Goal: Check status: Check status

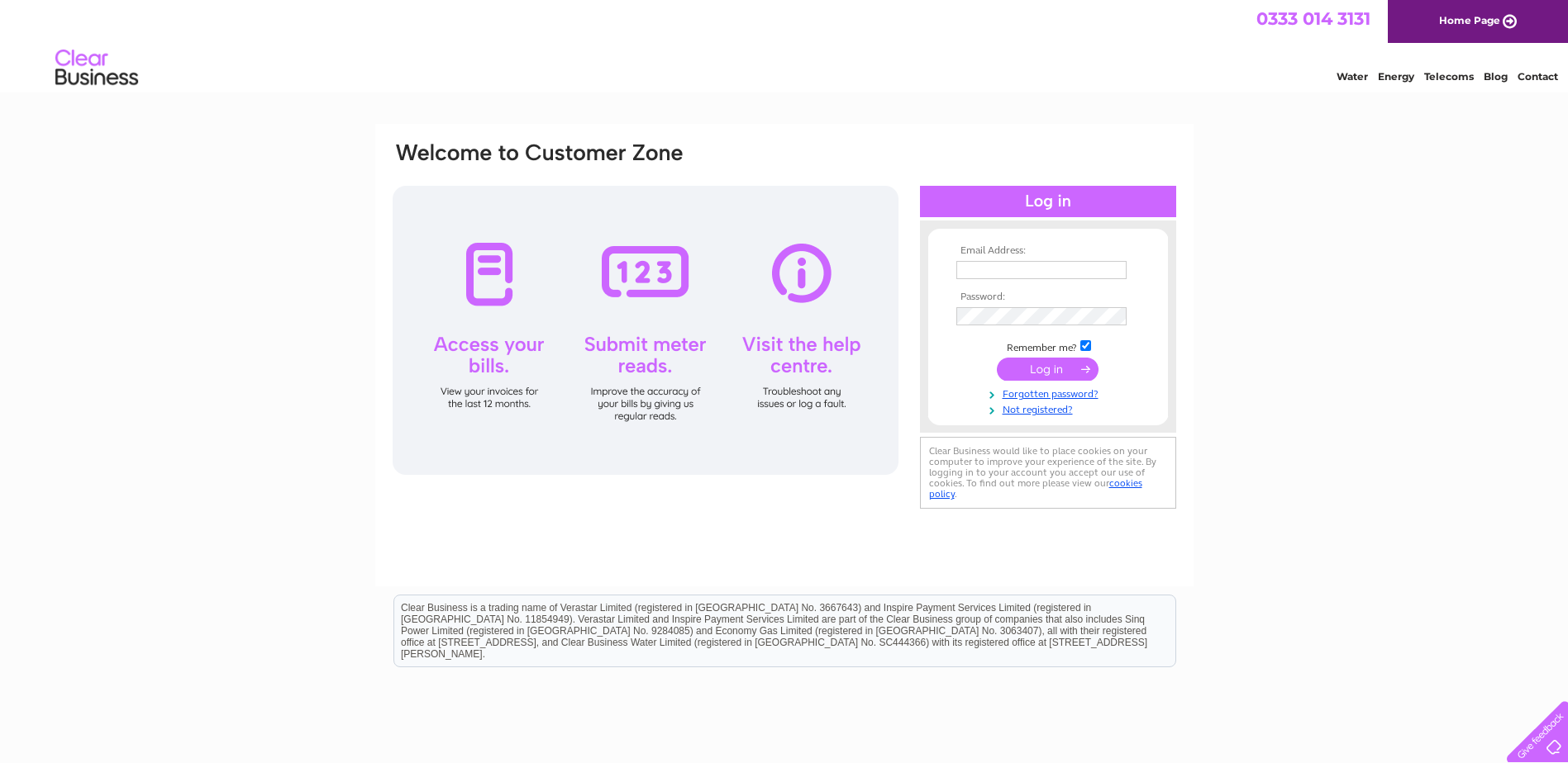
type input "julie.wardrope@clowes.co.uk"
click at [1030, 367] on input "submit" at bounding box center [1047, 369] width 102 height 23
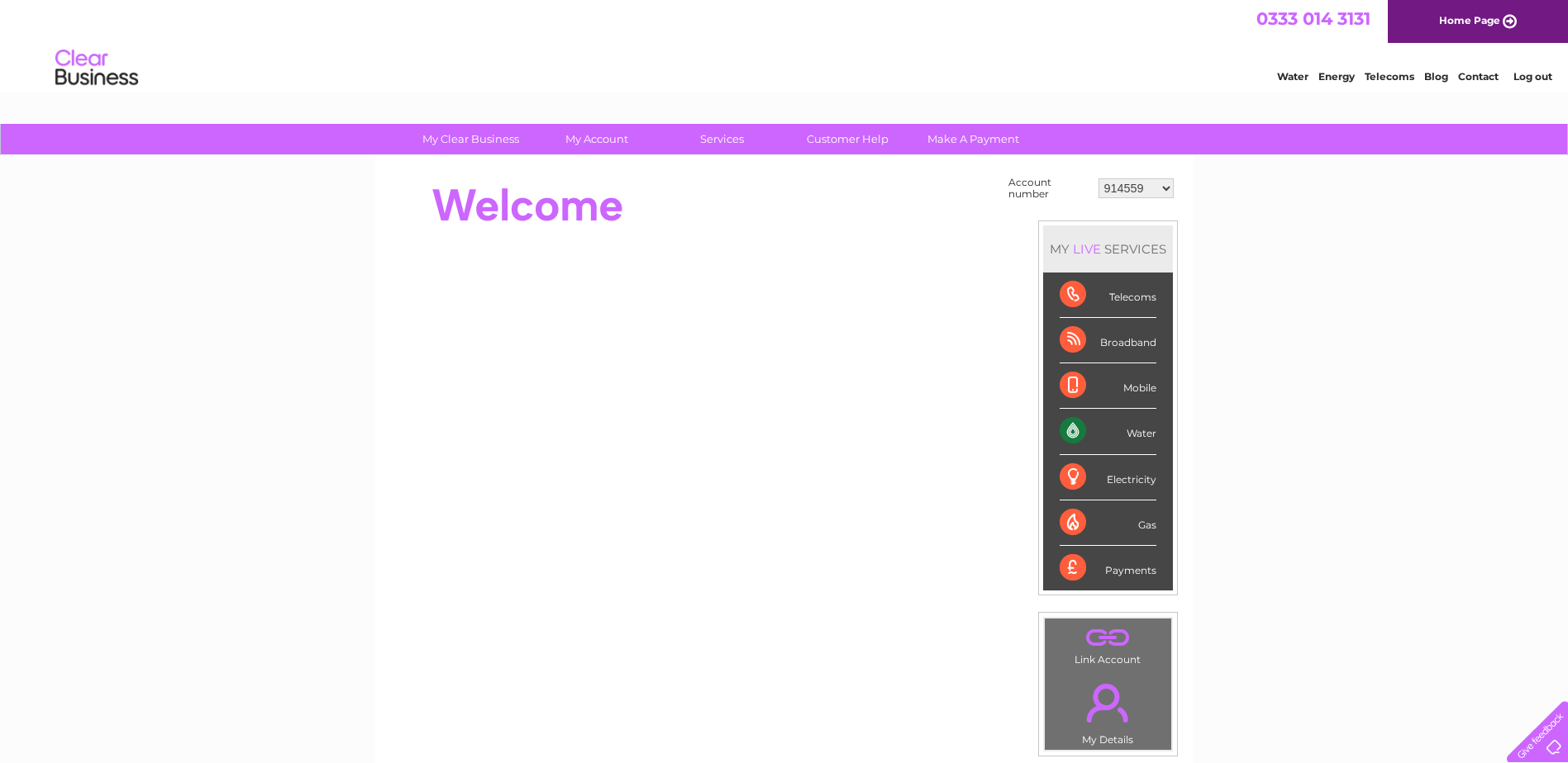
click at [1168, 189] on select "914559 924731 947211 982787 986341 986348 1091810 3024494 30277847 30291192 302…" at bounding box center [1136, 189] width 75 height 20
click at [1163, 185] on select "914559 924731 947211 982787 986341 986348 1091810 3024494 30277847 30291192 302…" at bounding box center [1136, 189] width 75 height 20
select select "30277847"
click at [1099, 179] on select "914559 924731 947211 982787 986341 986348 1091810 3024494 30277847 30291192 302…" at bounding box center [1136, 189] width 75 height 20
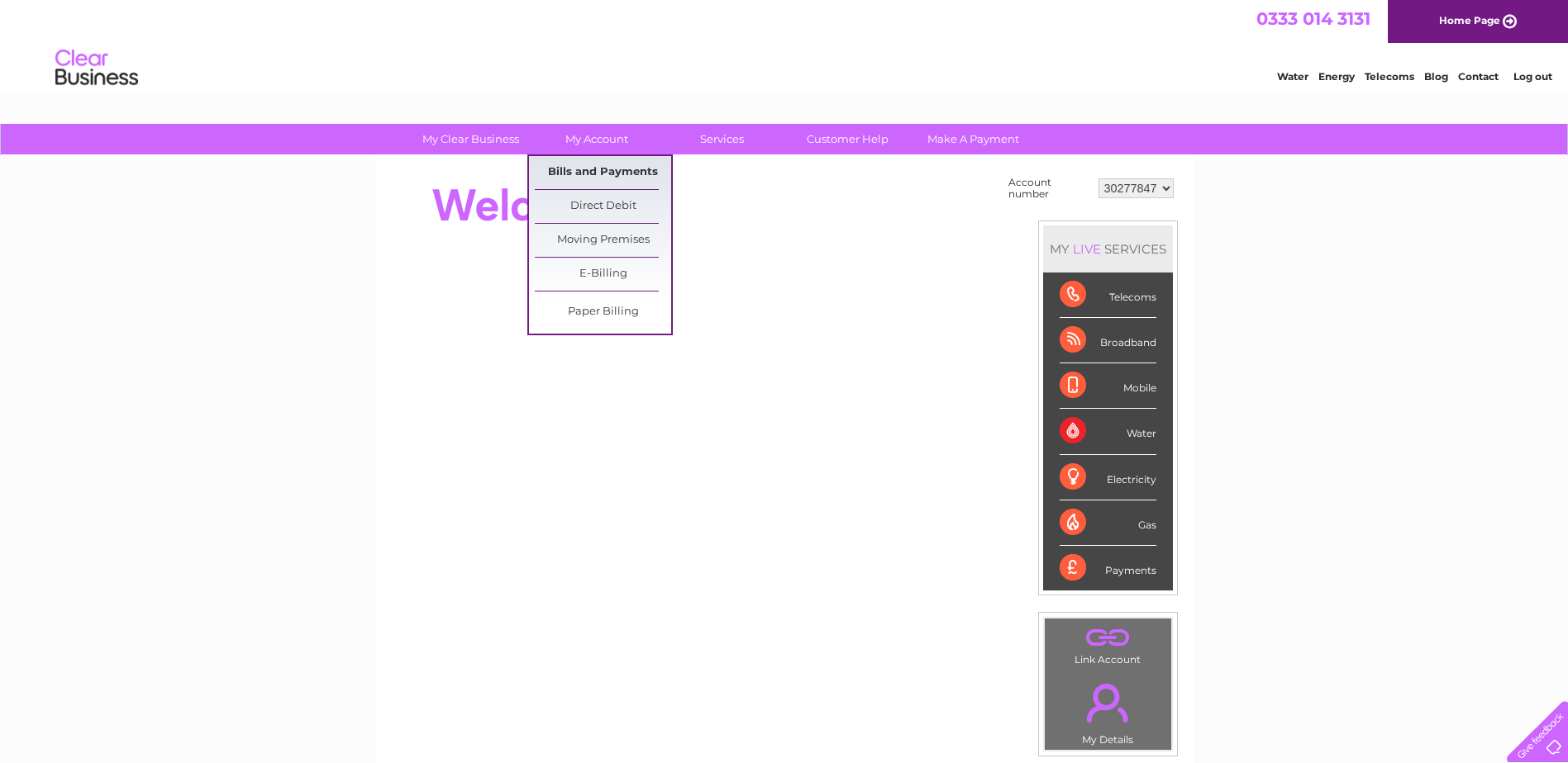
click at [618, 173] on link "Bills and Payments" at bounding box center [603, 172] width 136 height 33
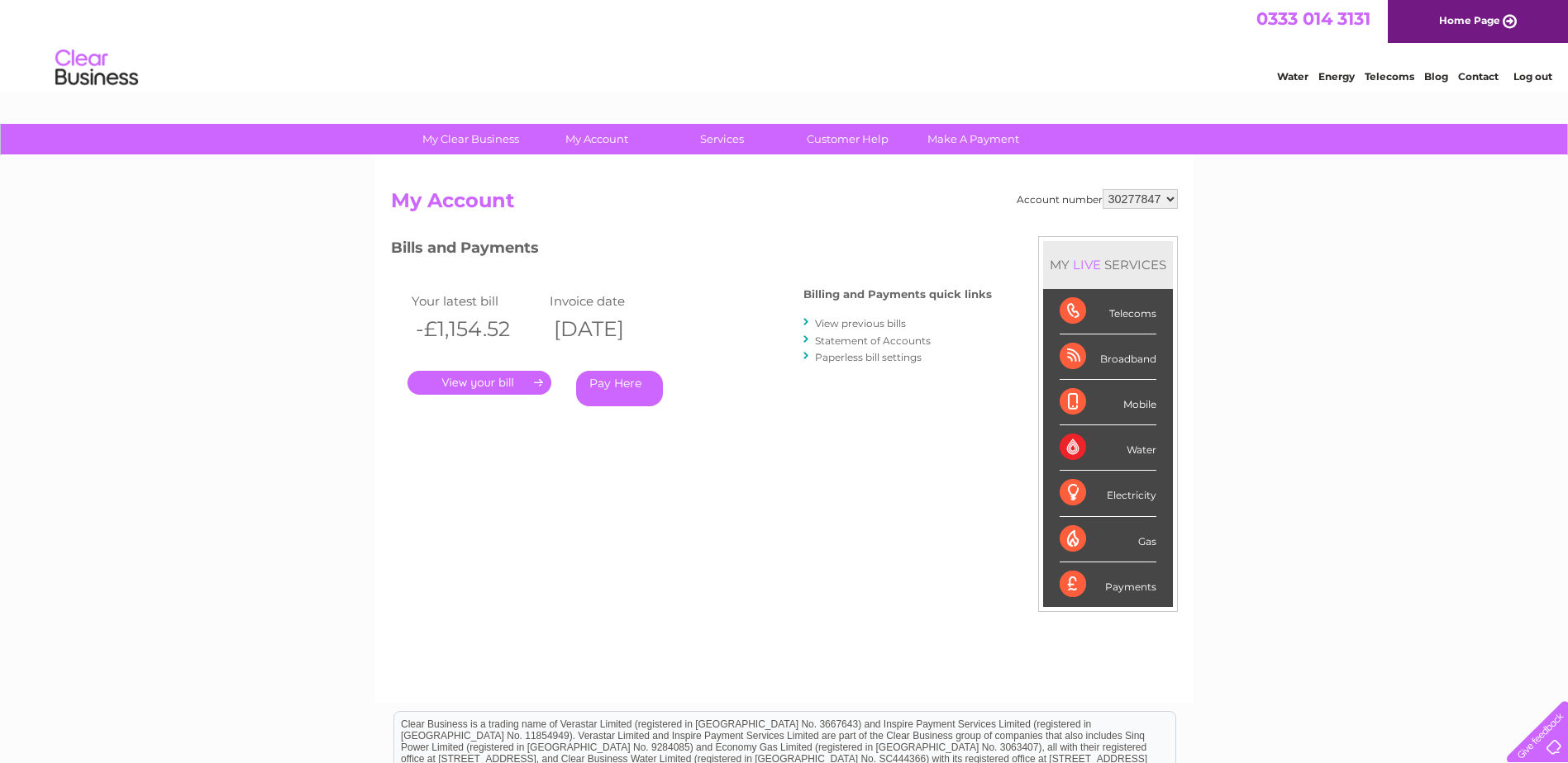
click at [511, 376] on link "." at bounding box center [479, 382] width 144 height 24
click at [859, 344] on link "Statement of Accounts" at bounding box center [872, 340] width 115 height 13
